Goal: Check status: Check status

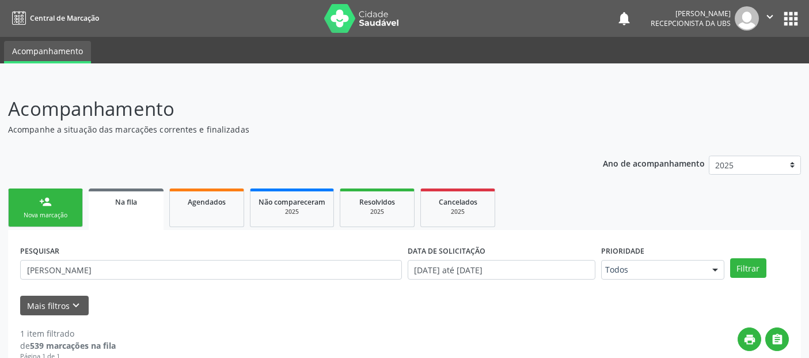
scroll to position [135, 0]
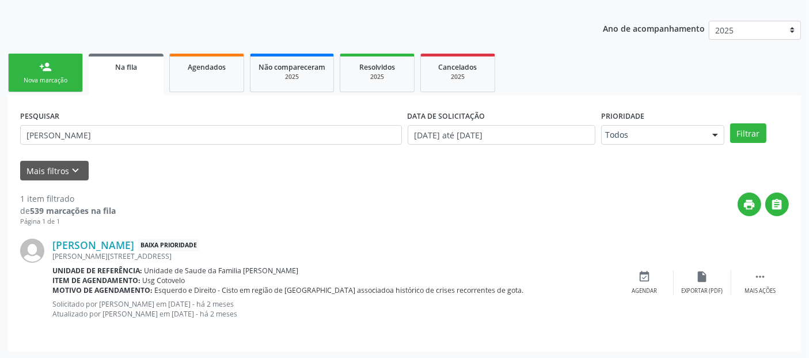
click at [141, 145] on div "PESQUISAR [PERSON_NAME]" at bounding box center [211, 129] width 388 height 45
click at [149, 139] on input "hamilton jose dos santos" at bounding box center [211, 135] width 382 height 20
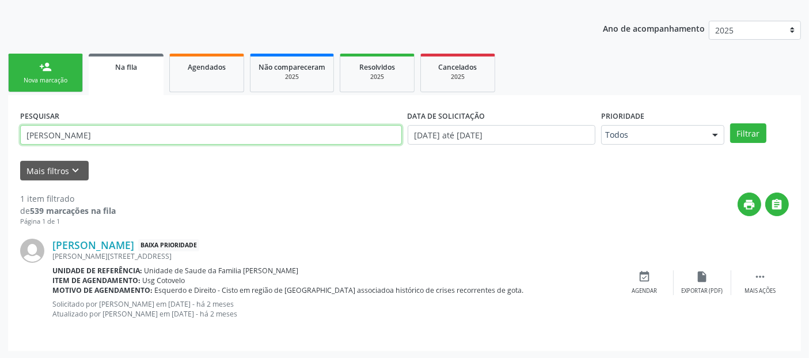
click at [149, 139] on input "hamilton jose dos santos" at bounding box center [211, 135] width 382 height 20
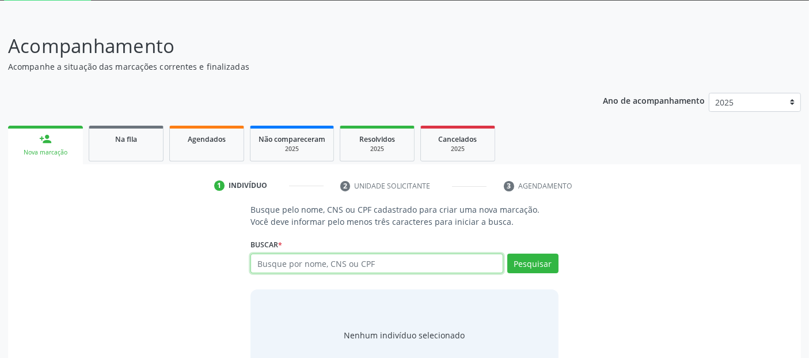
scroll to position [63, 0]
click at [273, 268] on input "text" at bounding box center [377, 263] width 252 height 20
type input "[PERSON_NAME]"
click at [109, 127] on link "Na fila" at bounding box center [126, 144] width 75 height 36
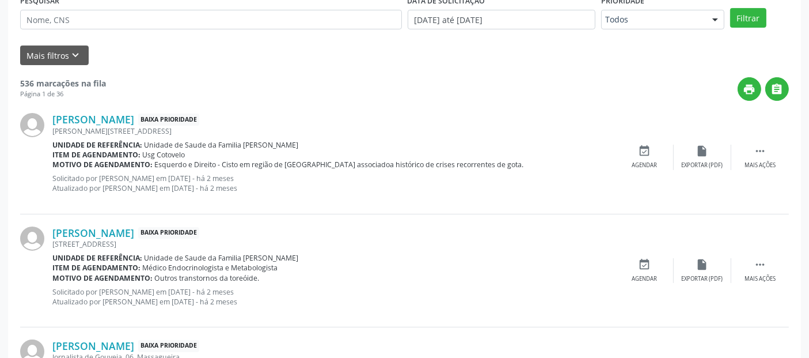
scroll to position [105, 0]
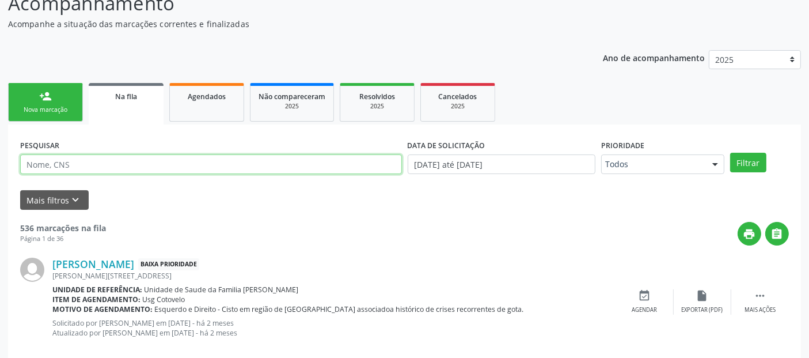
click at [94, 164] on input "text" at bounding box center [211, 164] width 382 height 20
type input "[PERSON_NAME]"
click at [730, 153] on button "Filtrar" at bounding box center [748, 163] width 36 height 20
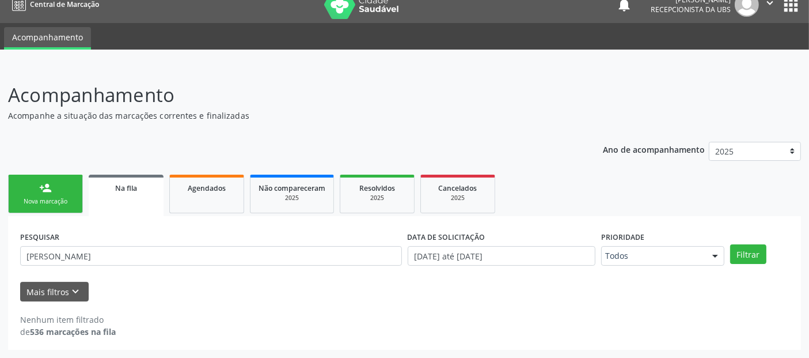
scroll to position [13, 0]
